Goal: Check status: Check status

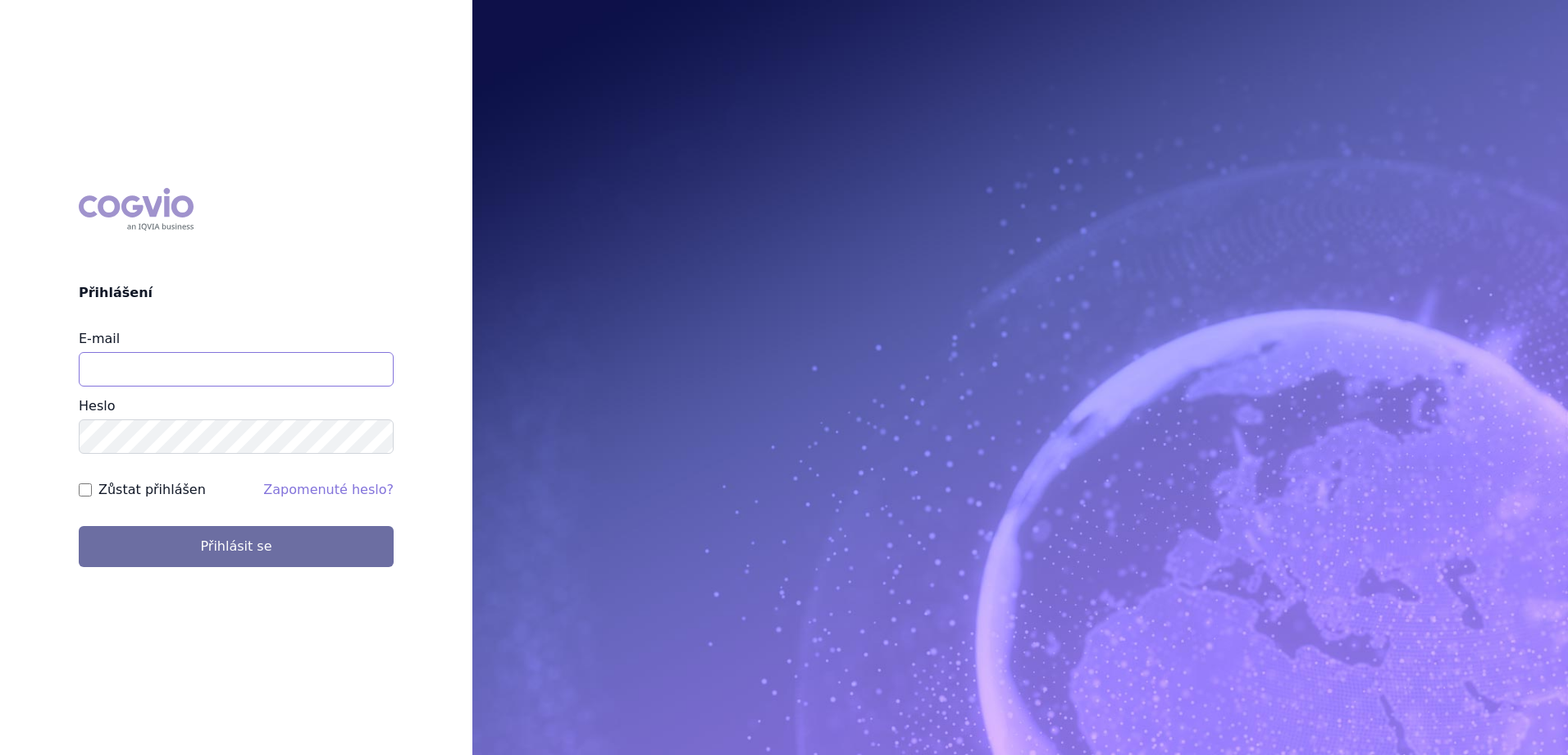
click at [132, 371] on input "E-mail" at bounding box center [236, 368] width 315 height 34
type input "[EMAIL_ADDRESS][PERSON_NAME][PERSON_NAME][DOMAIN_NAME]"
click at [79, 525] on button "Přihlásit se" at bounding box center [236, 546] width 315 height 41
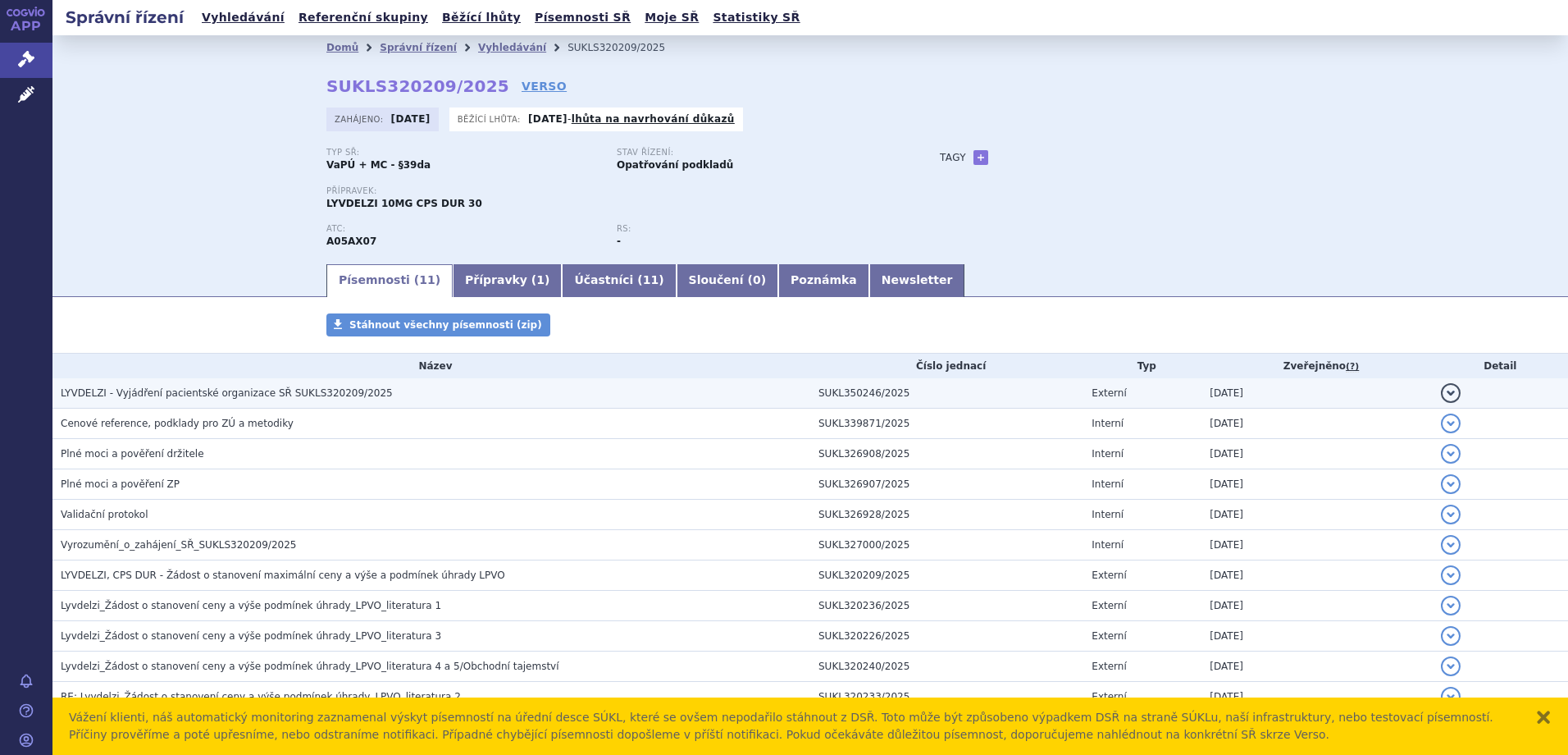
click at [188, 397] on span "LYVDELZI - Vyjádření pacientské organizace SŘ SUKLS320209/2025" at bounding box center [227, 393] width 332 height 12
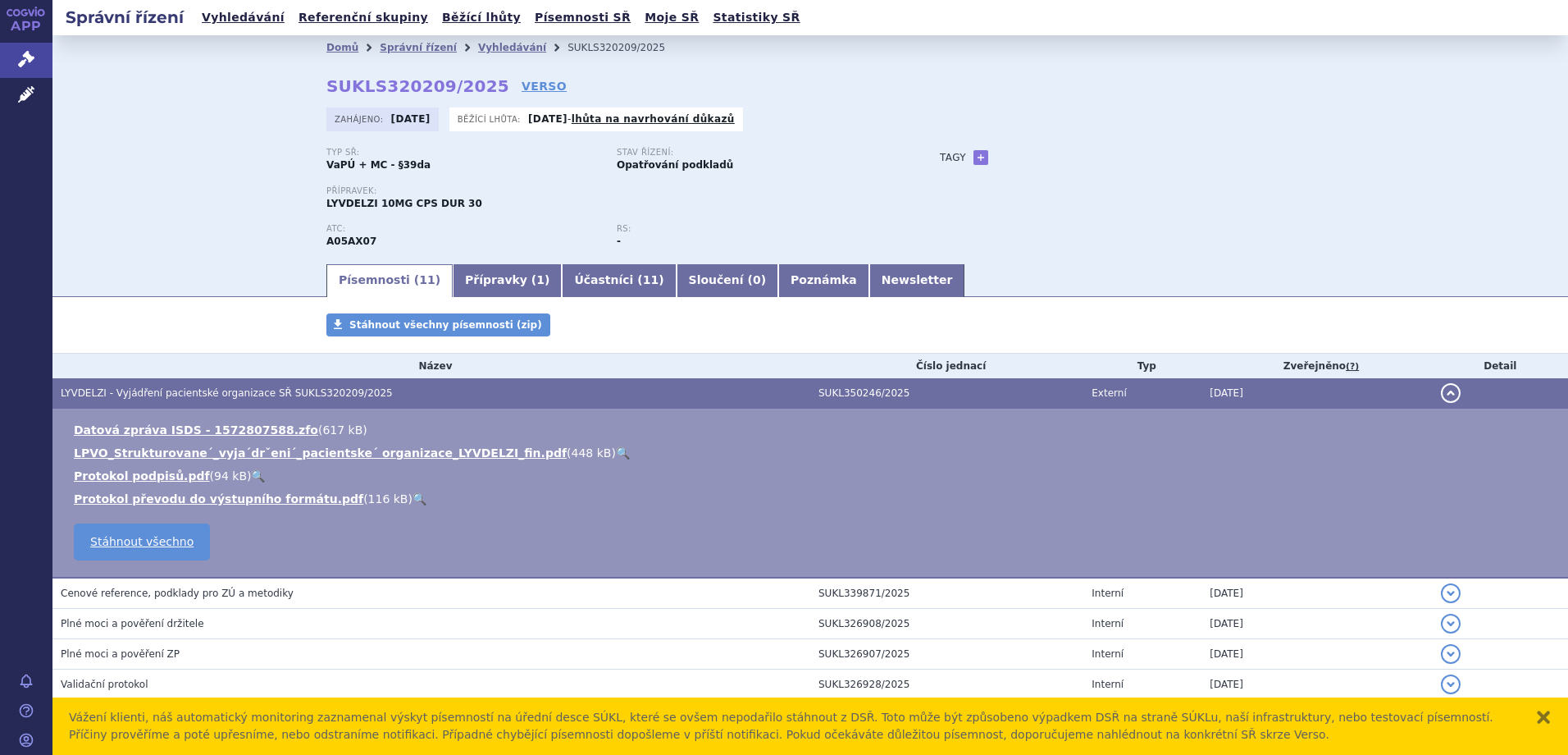
click at [616, 451] on link "🔍" at bounding box center [623, 452] width 14 height 13
